Goal: Task Accomplishment & Management: Manage account settings

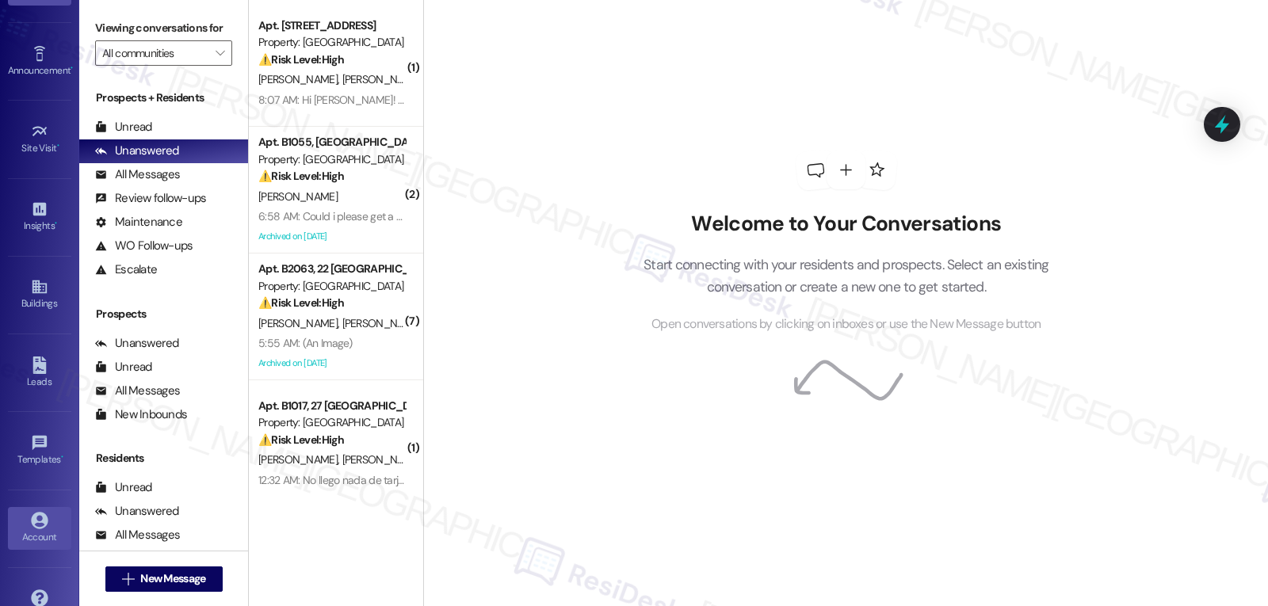
scroll to position [150, 0]
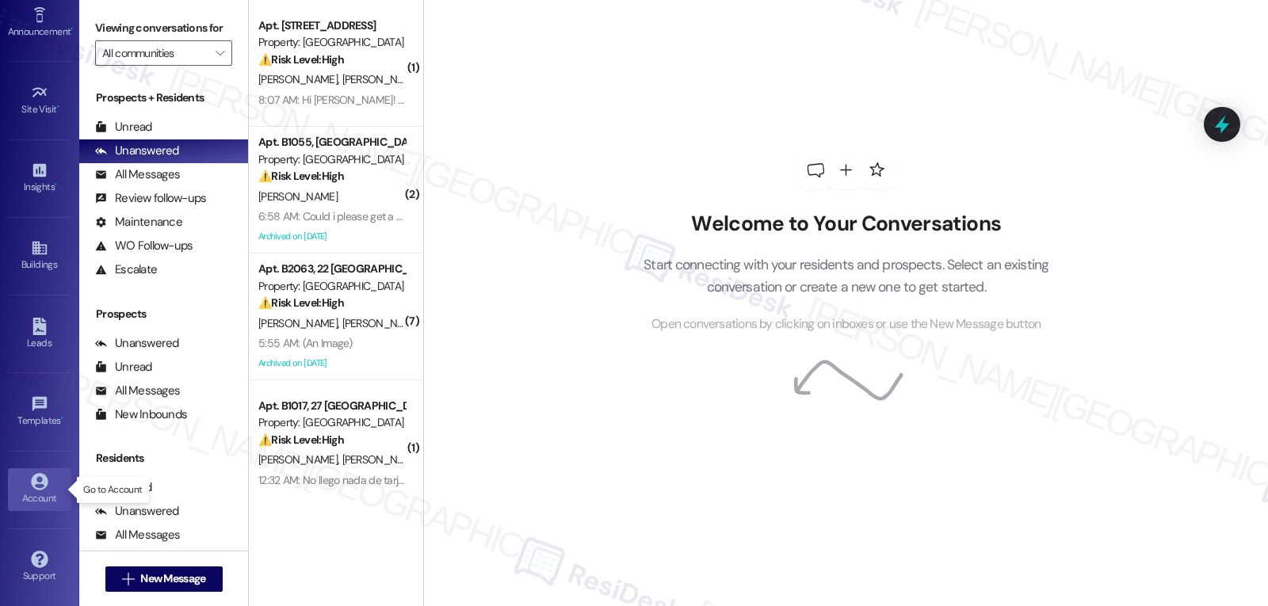
click at [26, 484] on link "Account" at bounding box center [39, 489] width 63 height 43
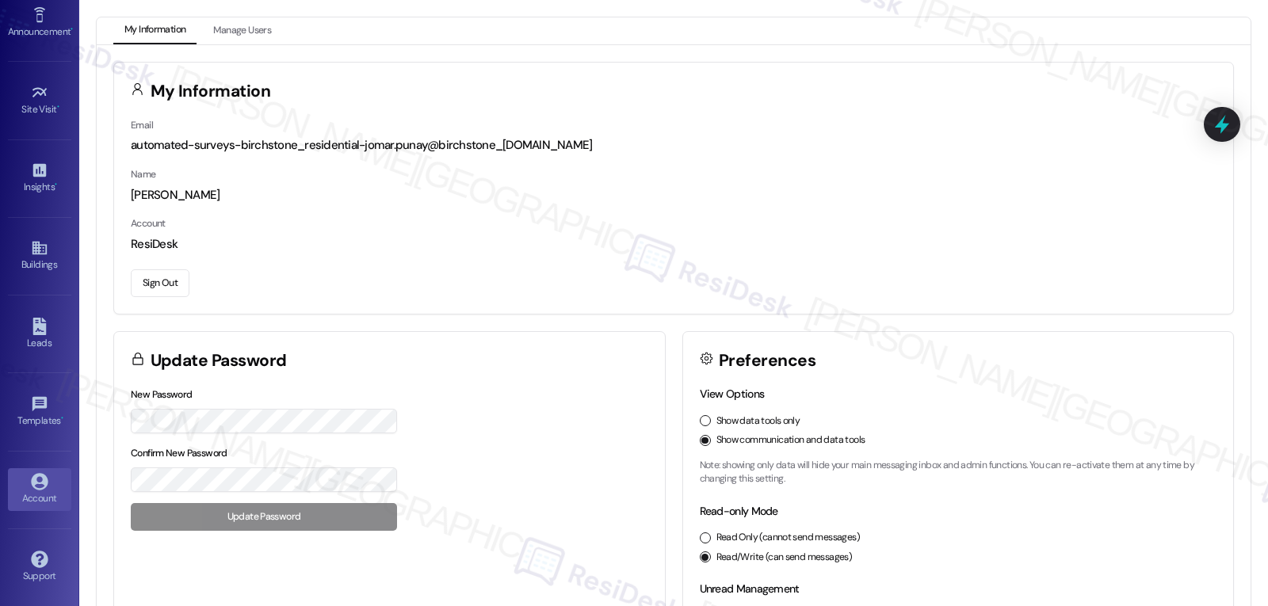
click at [167, 277] on button "Sign Out" at bounding box center [160, 283] width 59 height 28
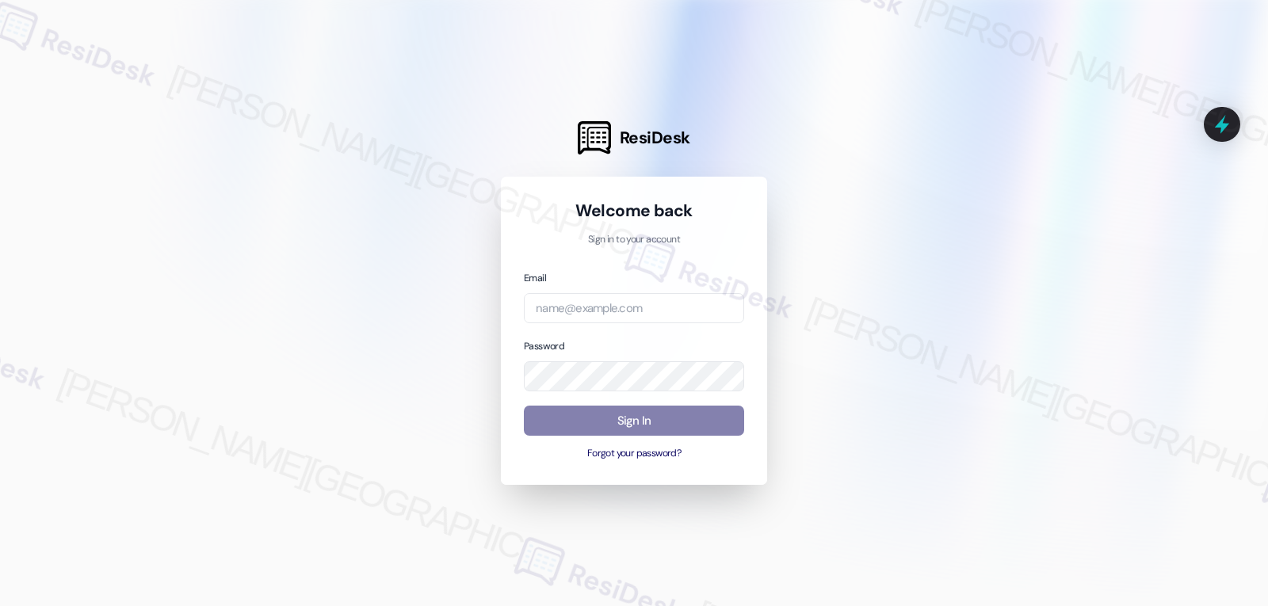
click at [593, 324] on div "Email Password Sign In Forgot your password?" at bounding box center [634, 365] width 220 height 193
click at [593, 319] on input "email" at bounding box center [634, 308] width 220 height 31
paste input "[EMAIL_ADDRESS][DOMAIN_NAME]"
type input "[EMAIL_ADDRESS][DOMAIN_NAME]"
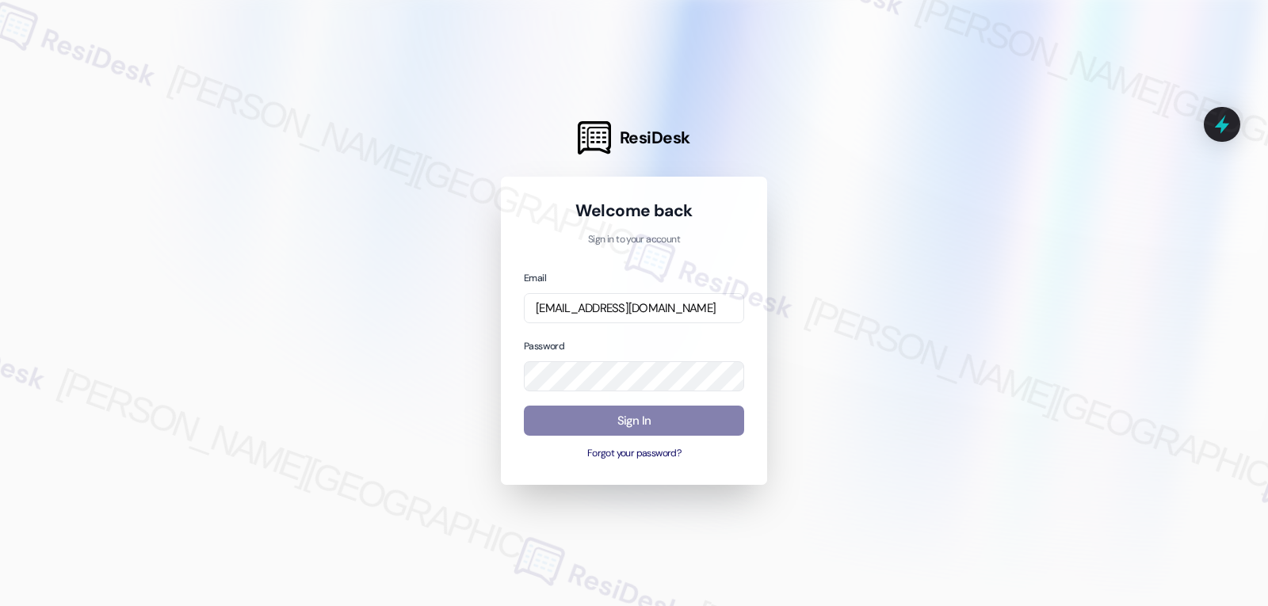
scroll to position [0, 0]
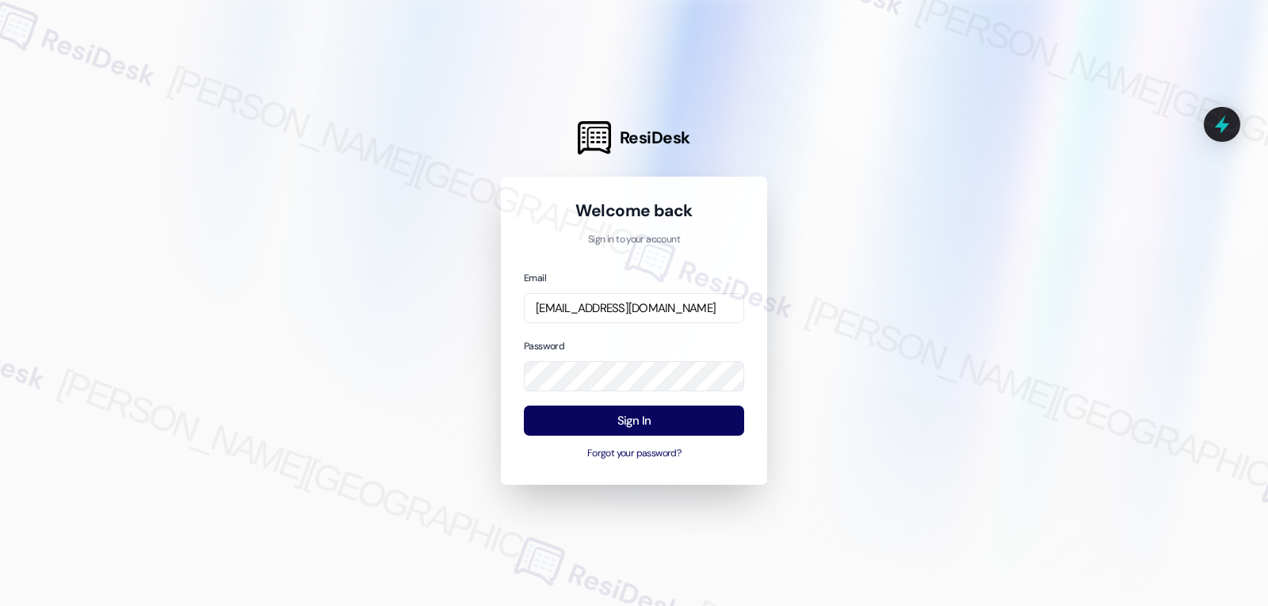
click at [867, 290] on div at bounding box center [634, 303] width 1268 height 606
click at [717, 430] on button "Sign In" at bounding box center [634, 421] width 220 height 31
